Goal: Task Accomplishment & Management: Manage account settings

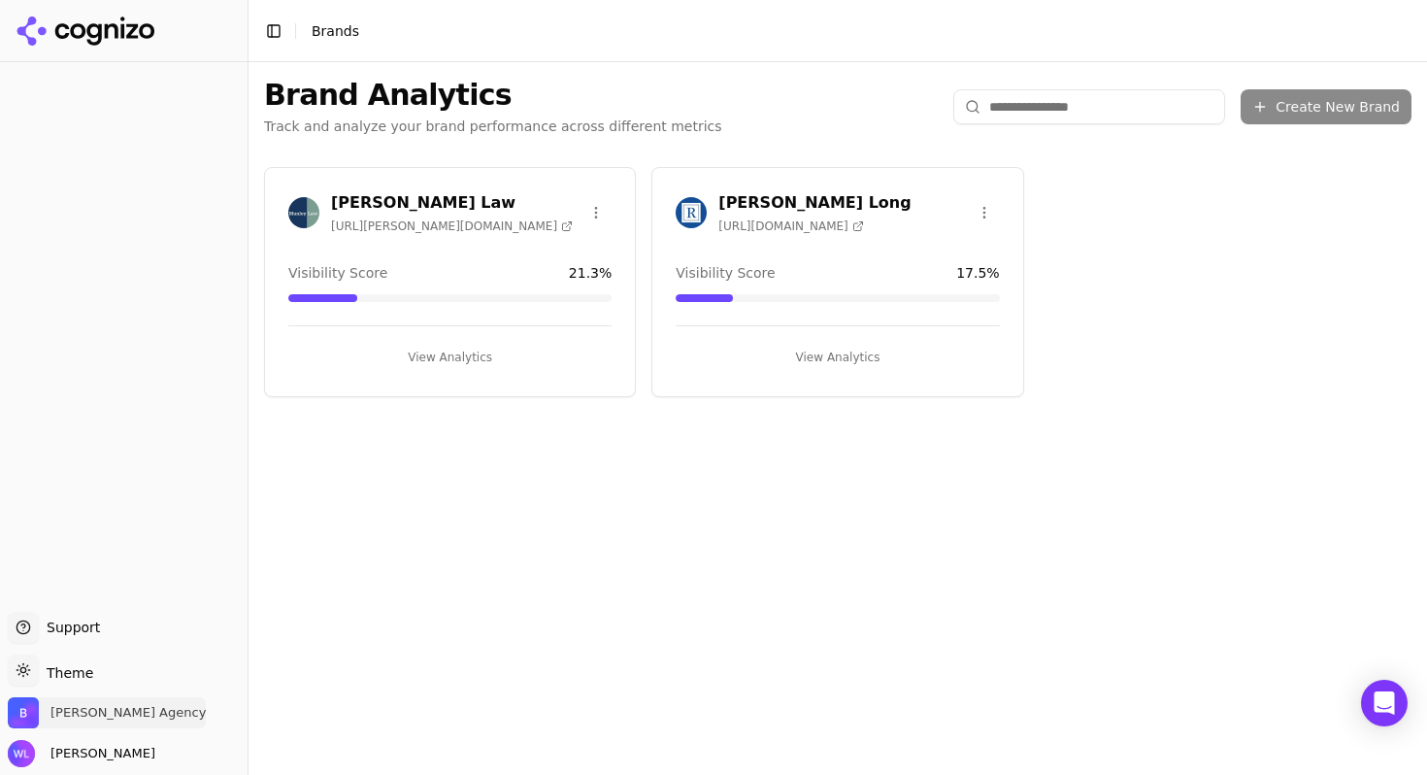
click at [66, 724] on span "[PERSON_NAME] Agency" at bounding box center [107, 712] width 198 height 31
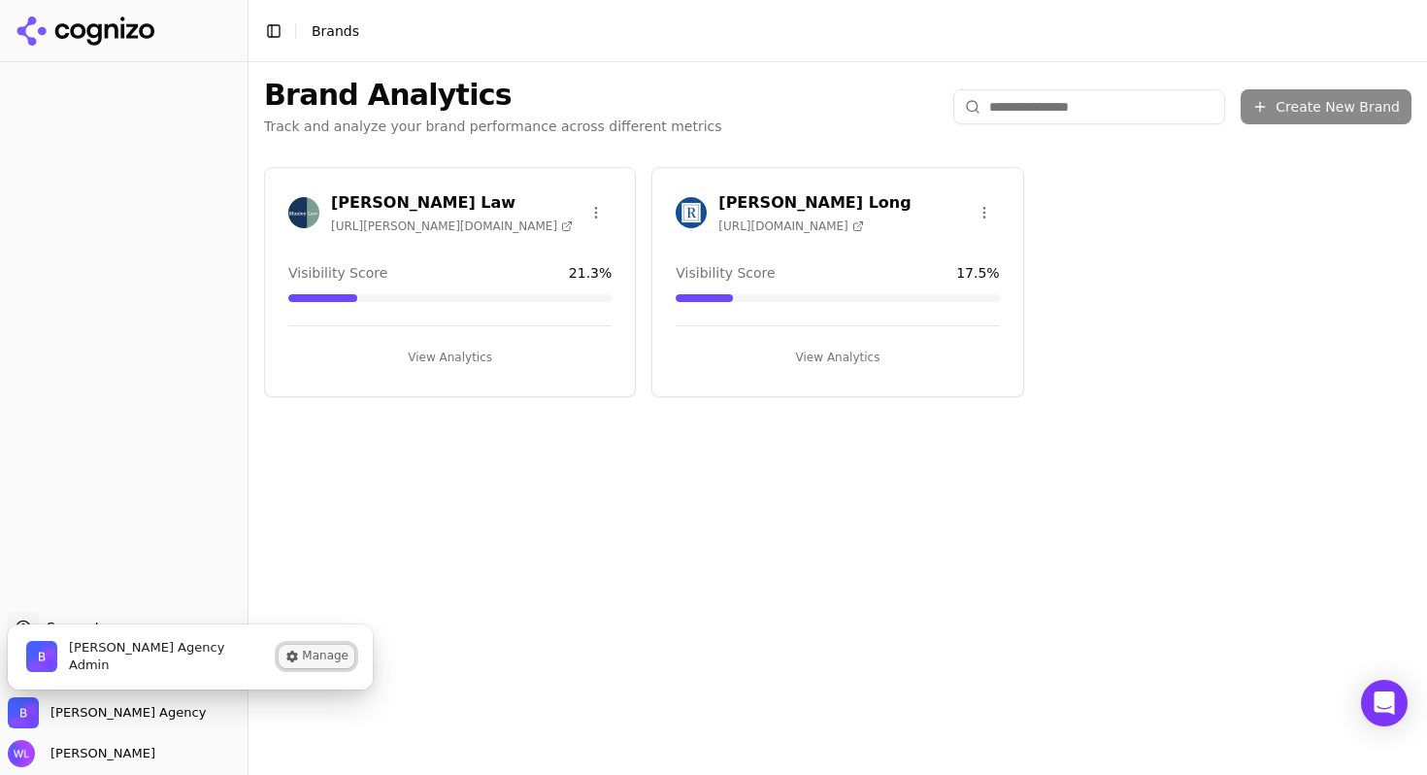
click at [319, 662] on button "Manage" at bounding box center [317, 656] width 76 height 23
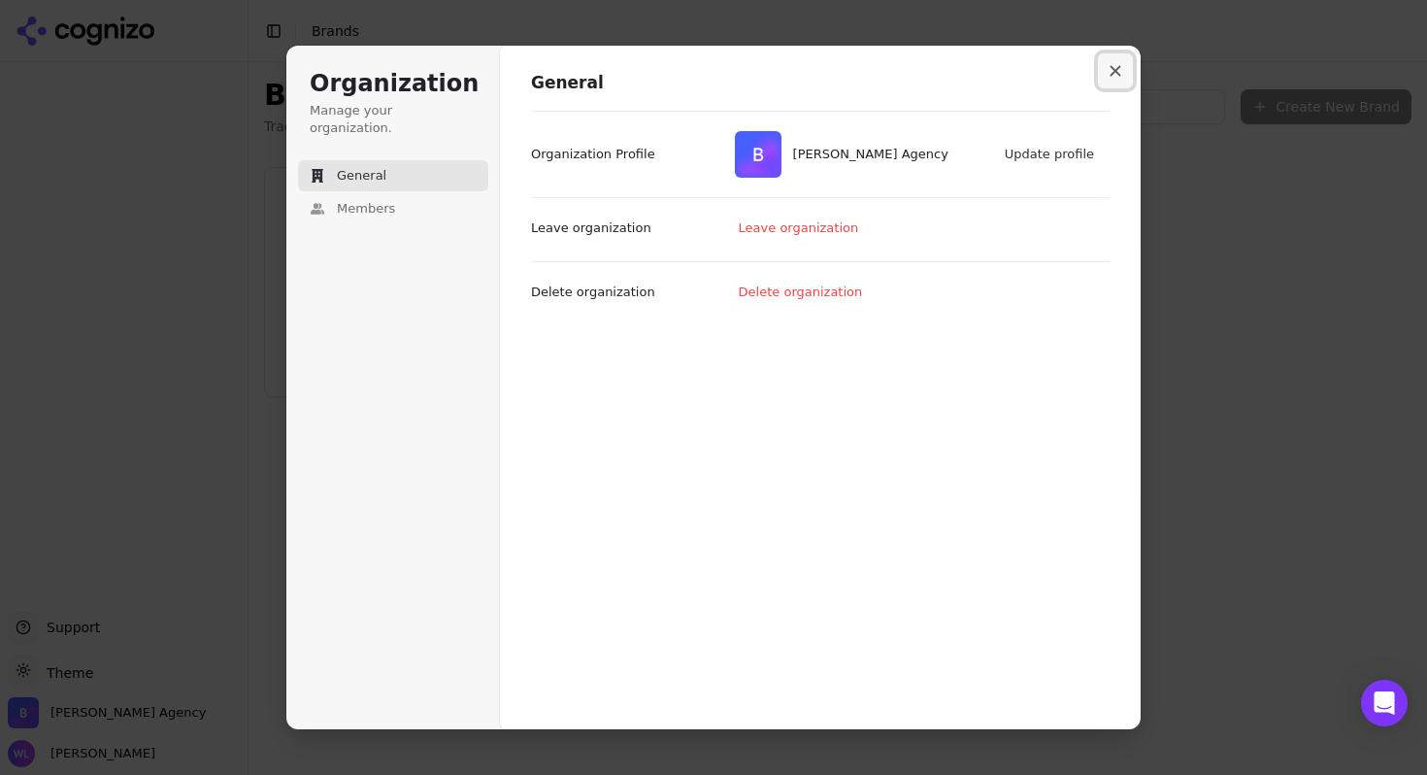
click at [1118, 74] on icon "Close modal" at bounding box center [1116, 71] width 12 height 12
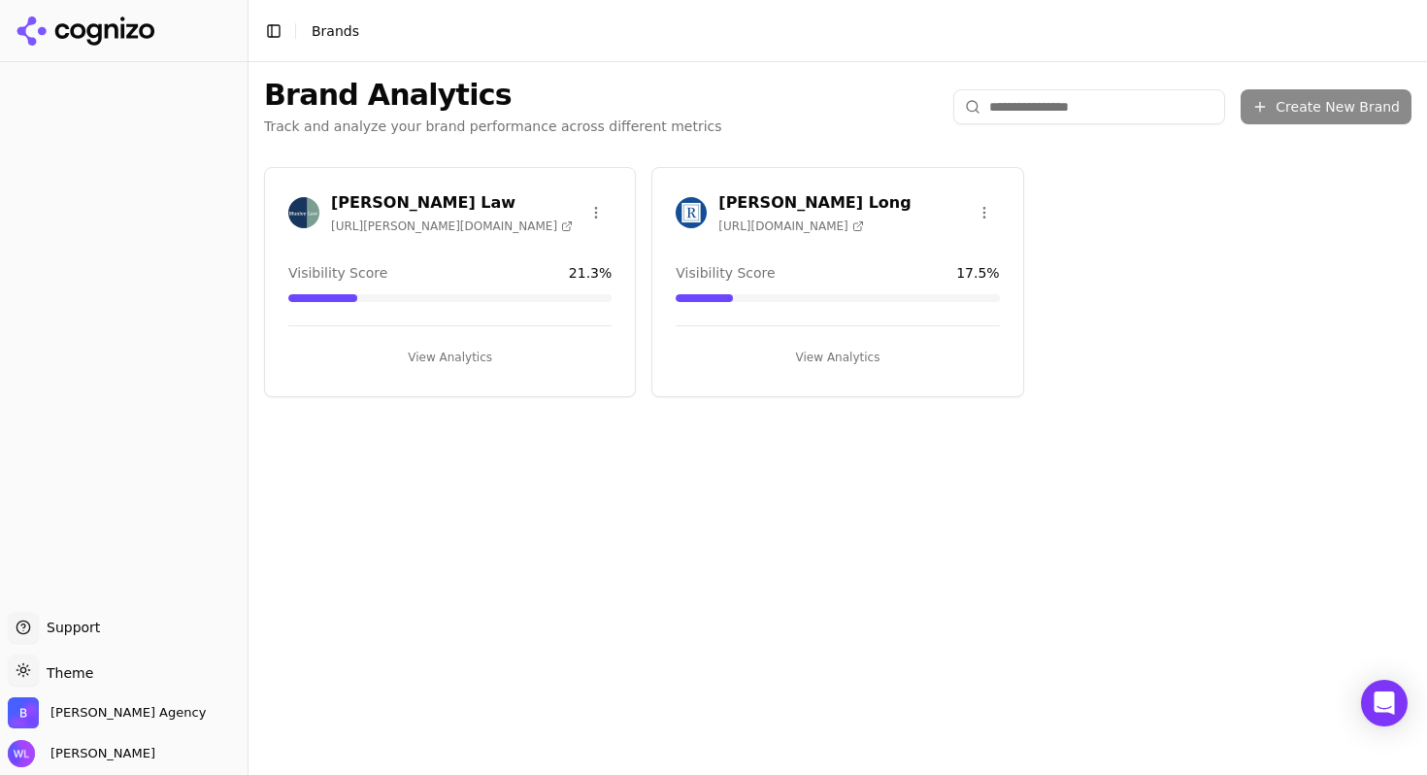
click at [1340, 177] on div "[PERSON_NAME] Law [URL][PERSON_NAME][DOMAIN_NAME] Visibility Score 21.3 % View …" at bounding box center [838, 281] width 1179 height 261
click at [1346, 104] on div "Create New Brand" at bounding box center [1183, 106] width 458 height 35
click at [271, 29] on button "Toggle Sidebar" at bounding box center [273, 30] width 27 height 27
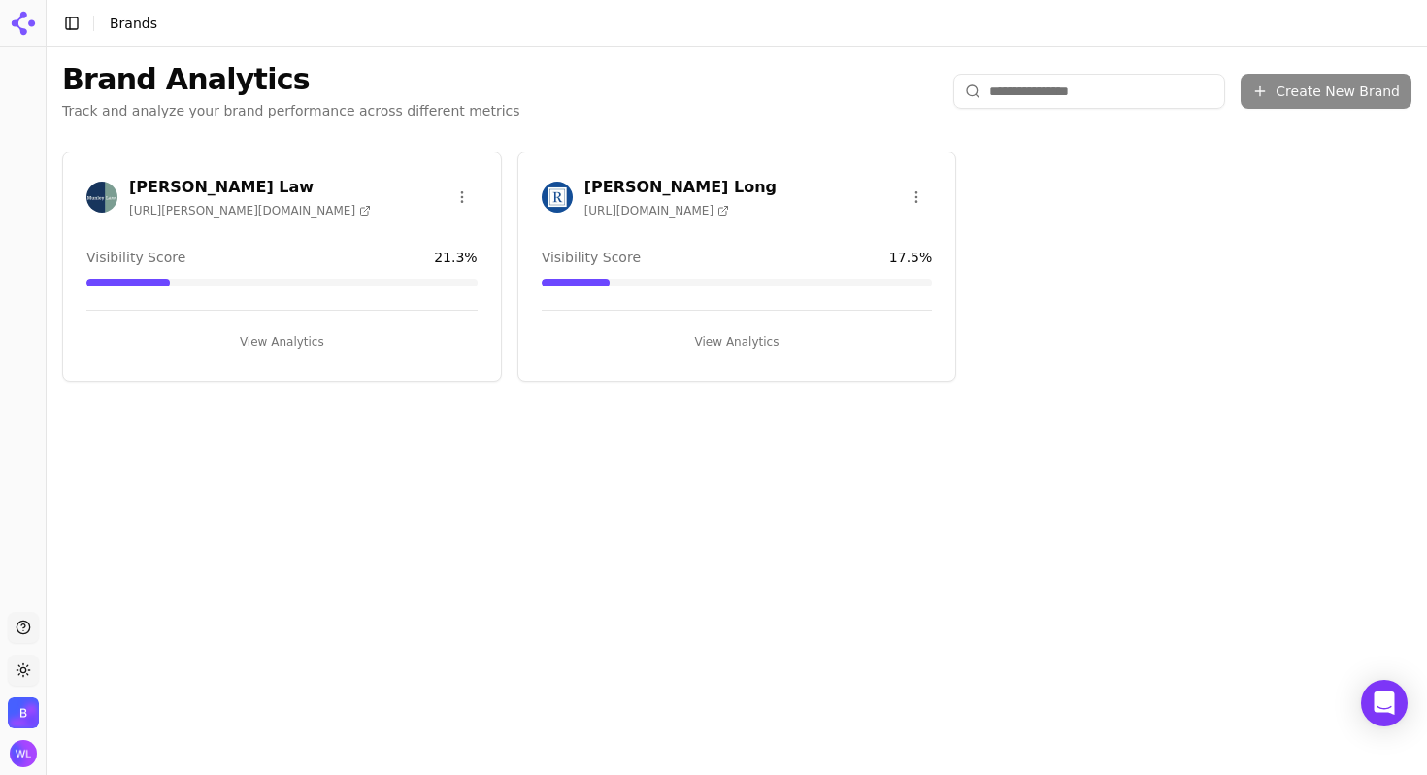
click at [77, 26] on button "Toggle Sidebar" at bounding box center [71, 23] width 27 height 27
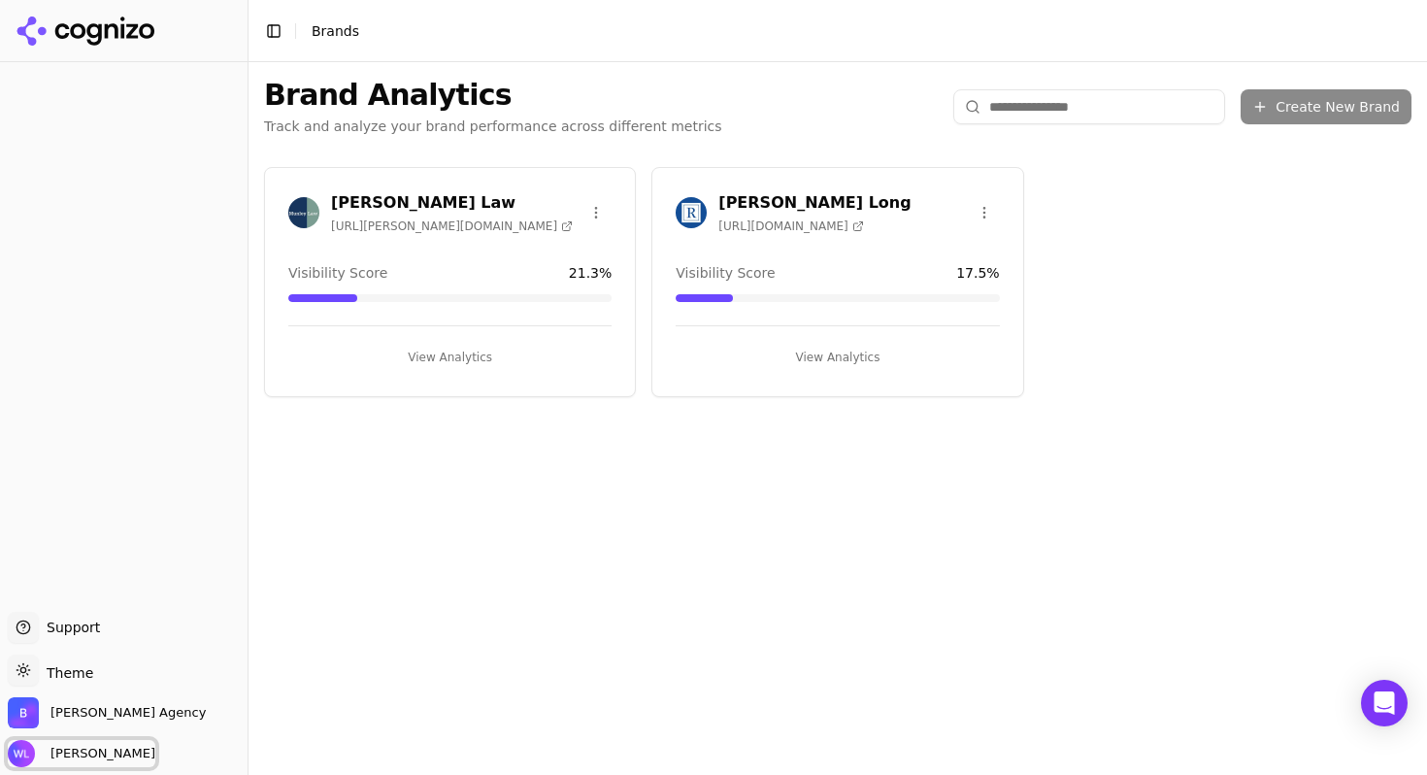
click at [84, 754] on span "[PERSON_NAME]" at bounding box center [99, 753] width 113 height 17
click at [513, 588] on div "Brand Analytics Track and analyze your brand performance across different metri…" at bounding box center [838, 418] width 1179 height 713
click at [74, 719] on span "[PERSON_NAME] Agency" at bounding box center [127, 712] width 155 height 17
click at [529, 530] on div "Brand Analytics Track and analyze your brand performance across different metri…" at bounding box center [838, 418] width 1179 height 713
click at [84, 21] on icon at bounding box center [86, 31] width 141 height 29
